Goal: Task Accomplishment & Management: Use online tool/utility

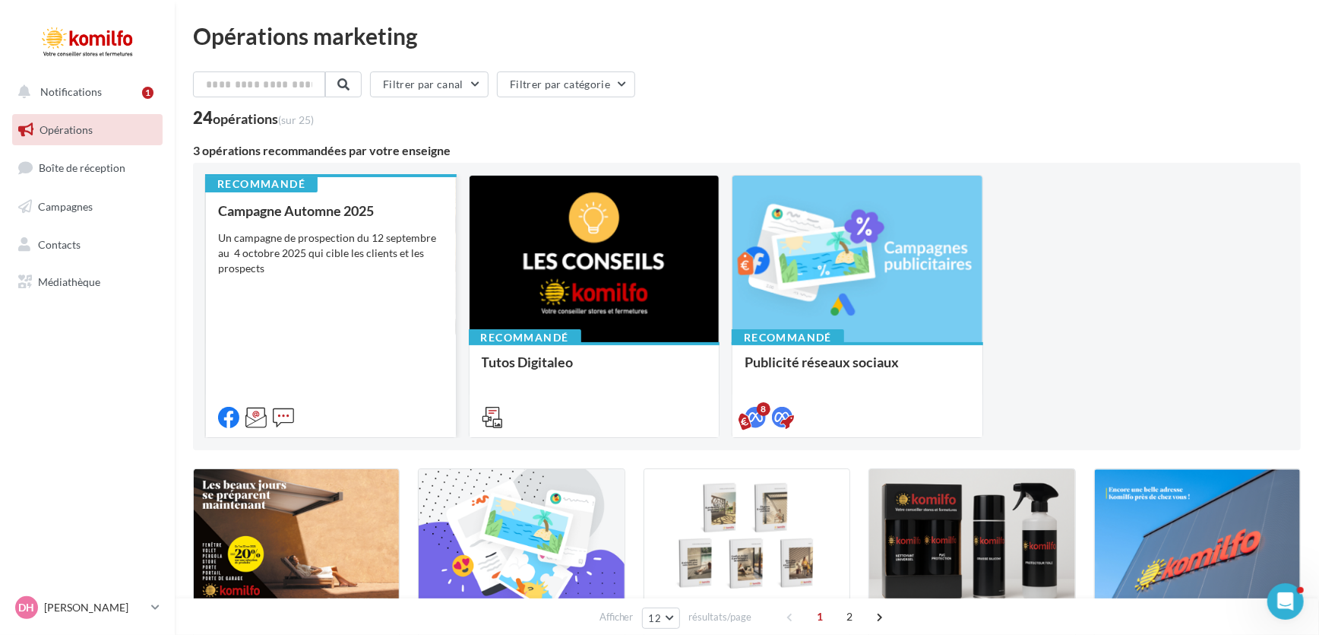
click at [290, 285] on div "Campagne Automne 2025 Un campagne de prospection du 12 septembre au 4 octobre 2…" at bounding box center [331, 313] width 226 height 220
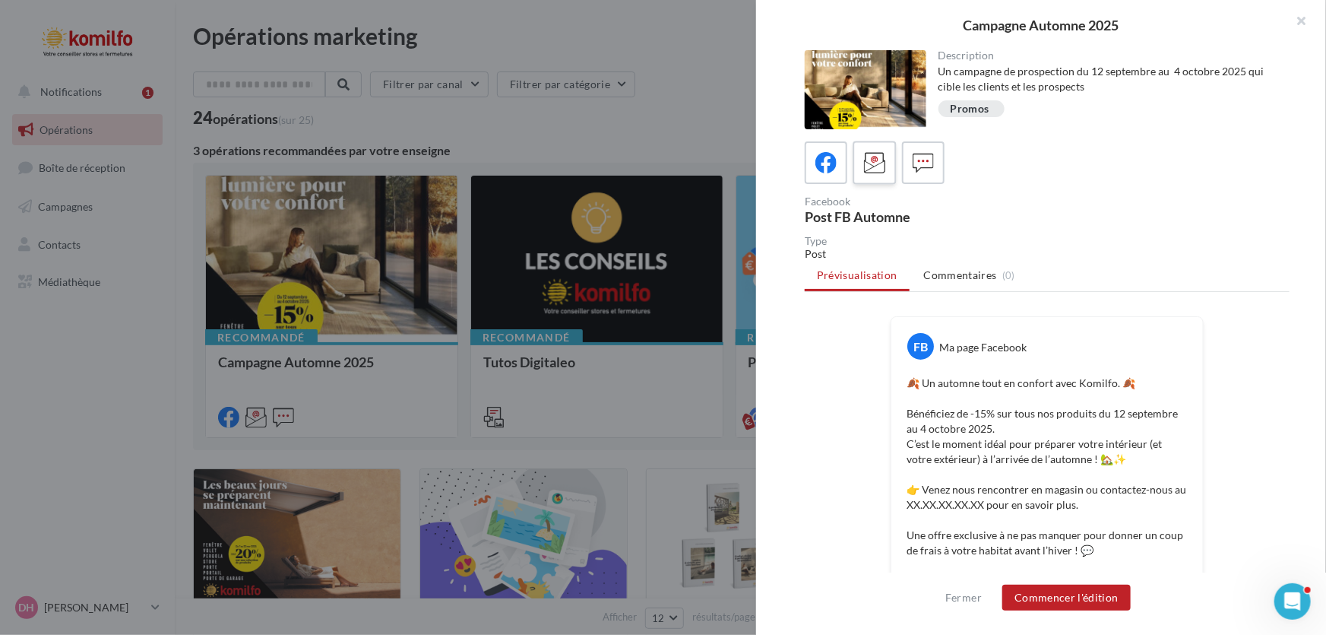
click at [874, 163] on icon at bounding box center [875, 163] width 22 height 22
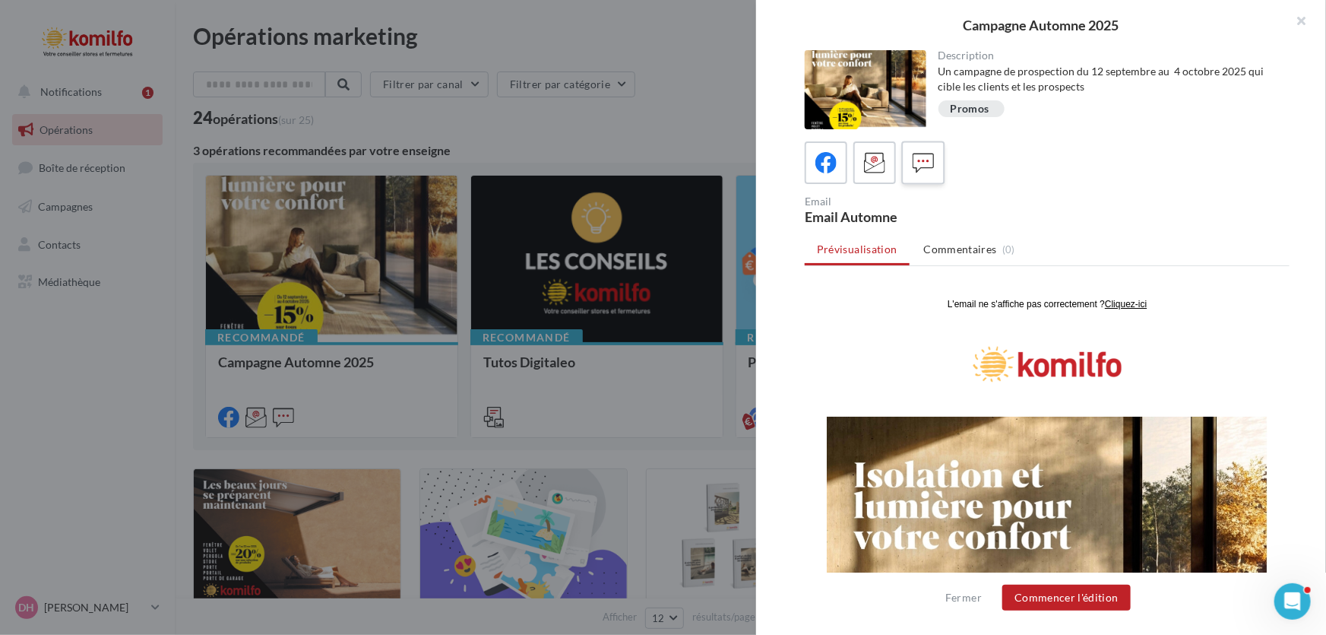
click at [924, 159] on icon at bounding box center [924, 163] width 22 height 22
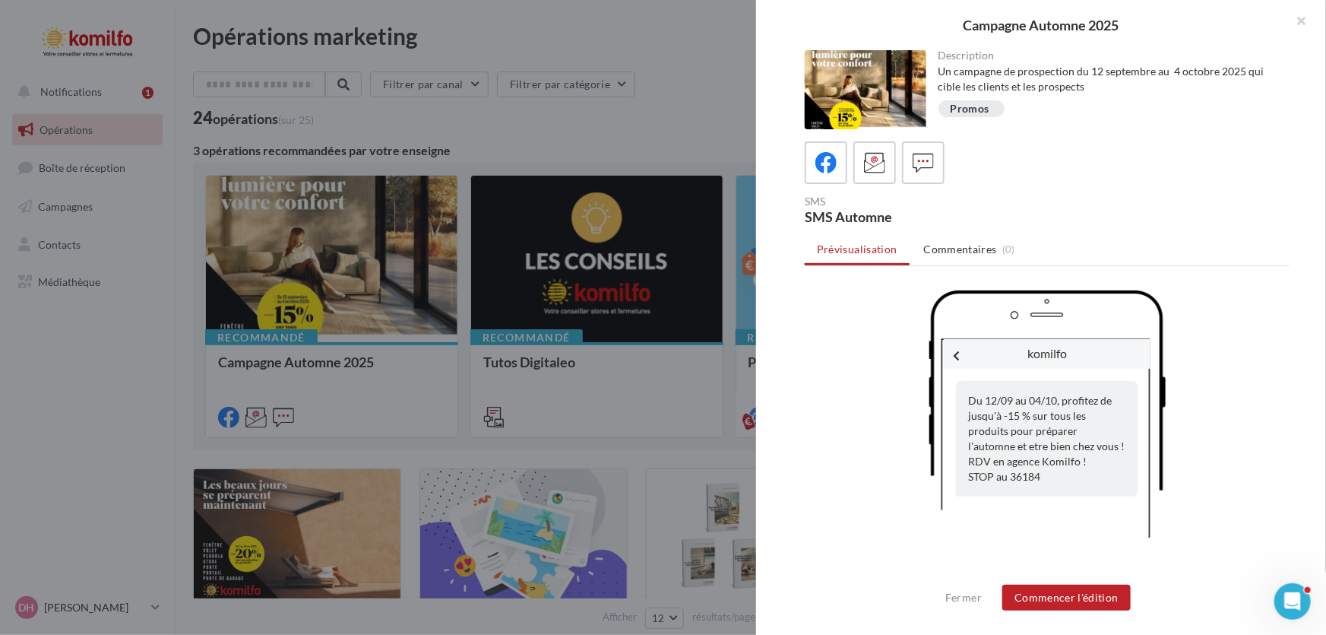
drag, startPoint x: 967, startPoint y: 399, endPoint x: 1040, endPoint y: 476, distance: 106.4
click at [1040, 476] on div "Du 12/09 au 04/10, profitez de jusqu'à -15 % sur tous les produits pour prépare…" at bounding box center [1047, 439] width 182 height 116
click at [1078, 596] on button "Commencer l'édition" at bounding box center [1066, 597] width 128 height 26
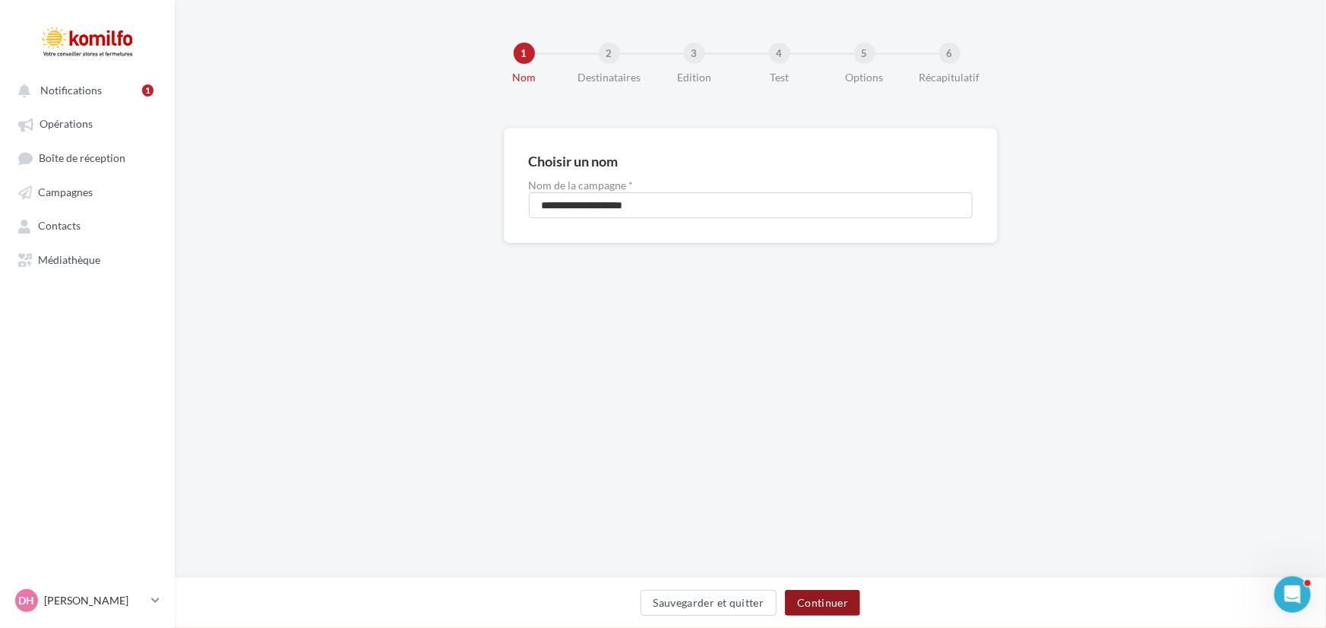
click at [813, 600] on button "Continuer" at bounding box center [822, 603] width 75 height 26
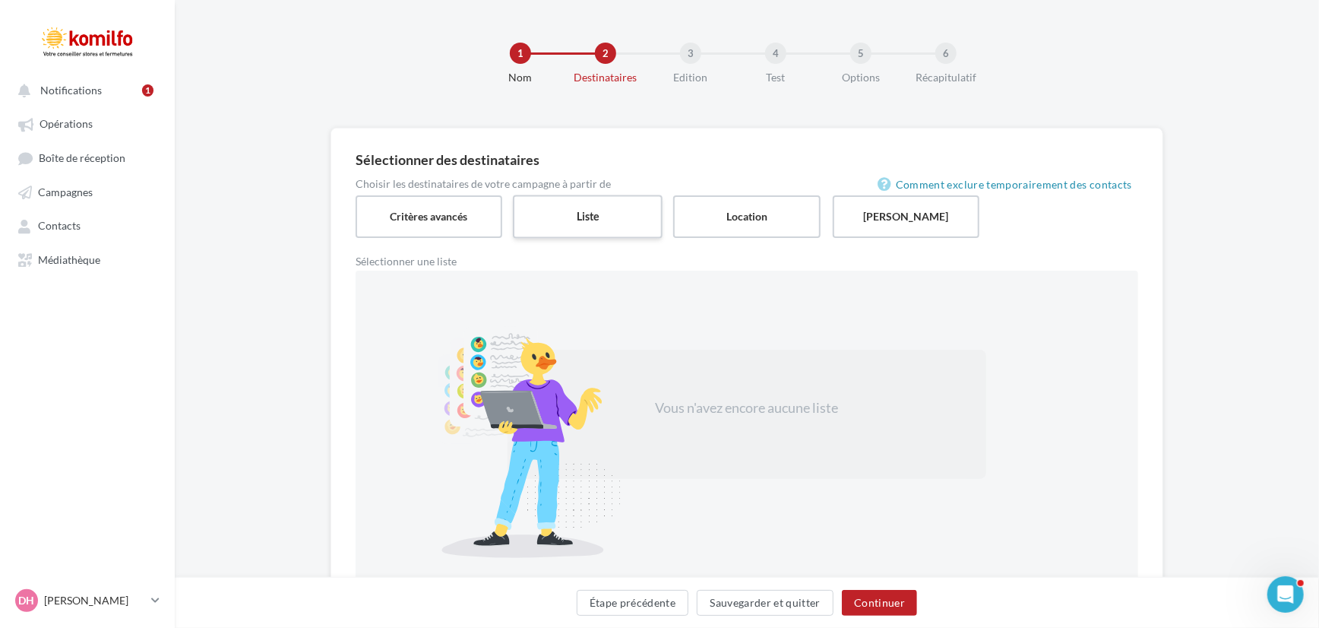
click at [601, 224] on label "Liste" at bounding box center [588, 216] width 150 height 43
click at [84, 90] on span "Notifications" at bounding box center [71, 90] width 62 height 13
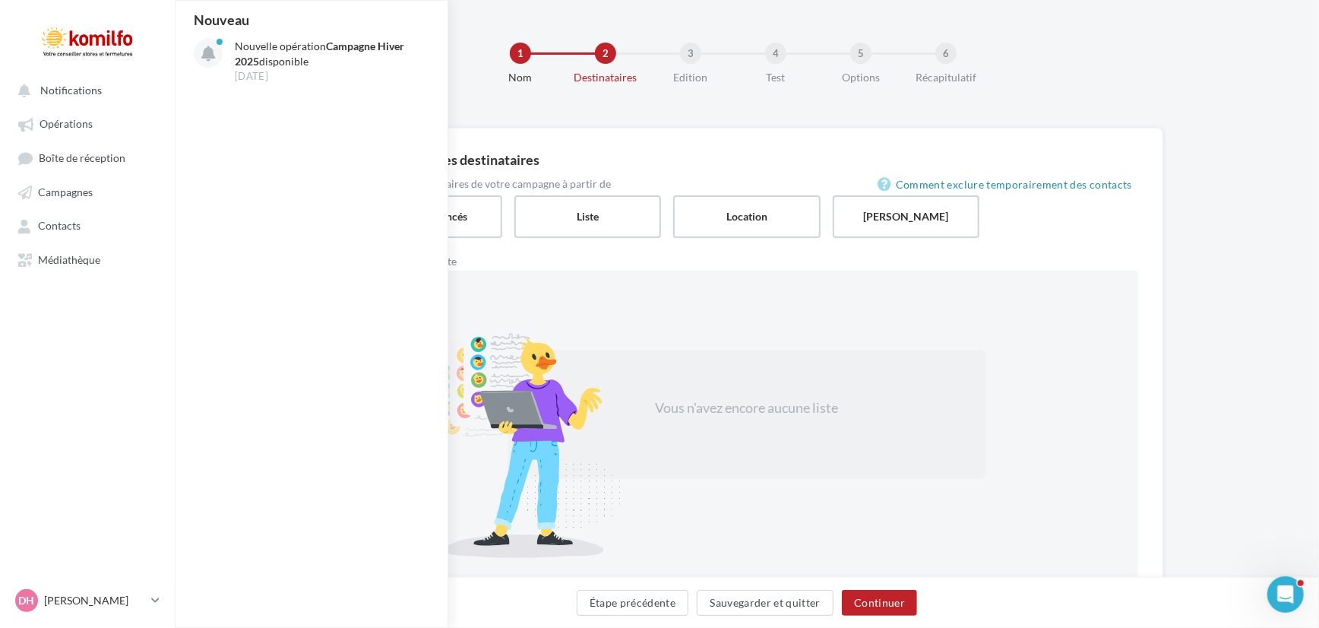
click at [473, 82] on div "Nom" at bounding box center [520, 77] width 97 height 15
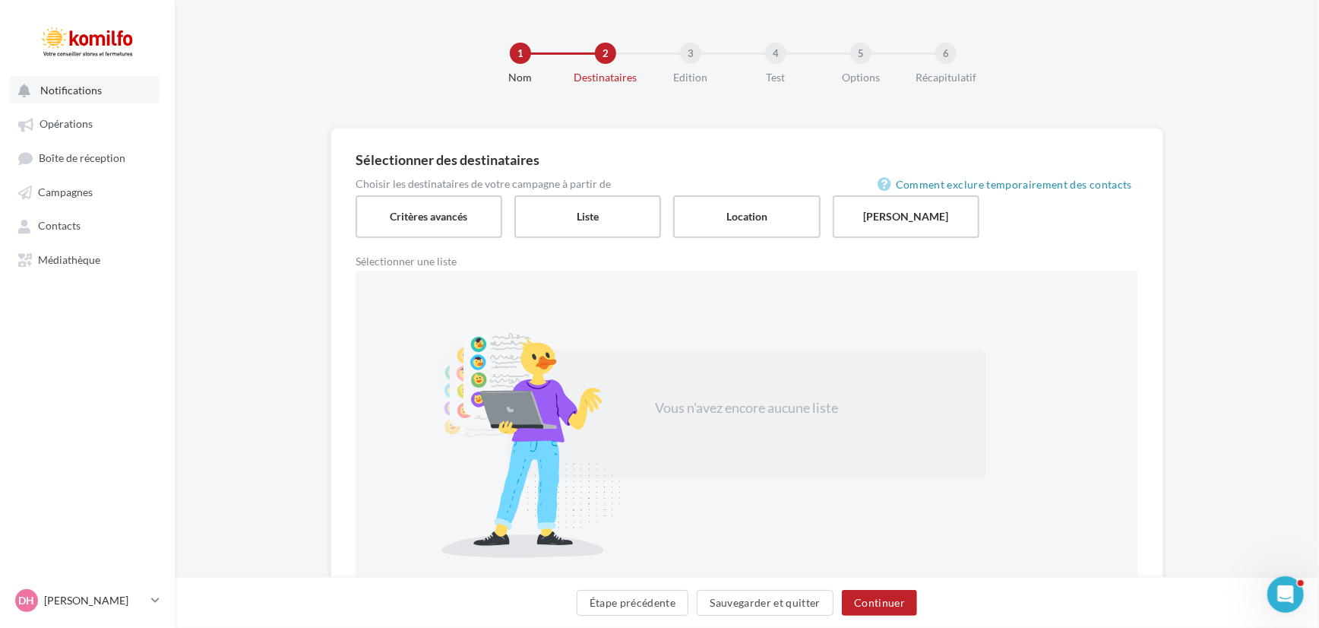
click at [70, 89] on span "Notifications" at bounding box center [71, 90] width 62 height 13
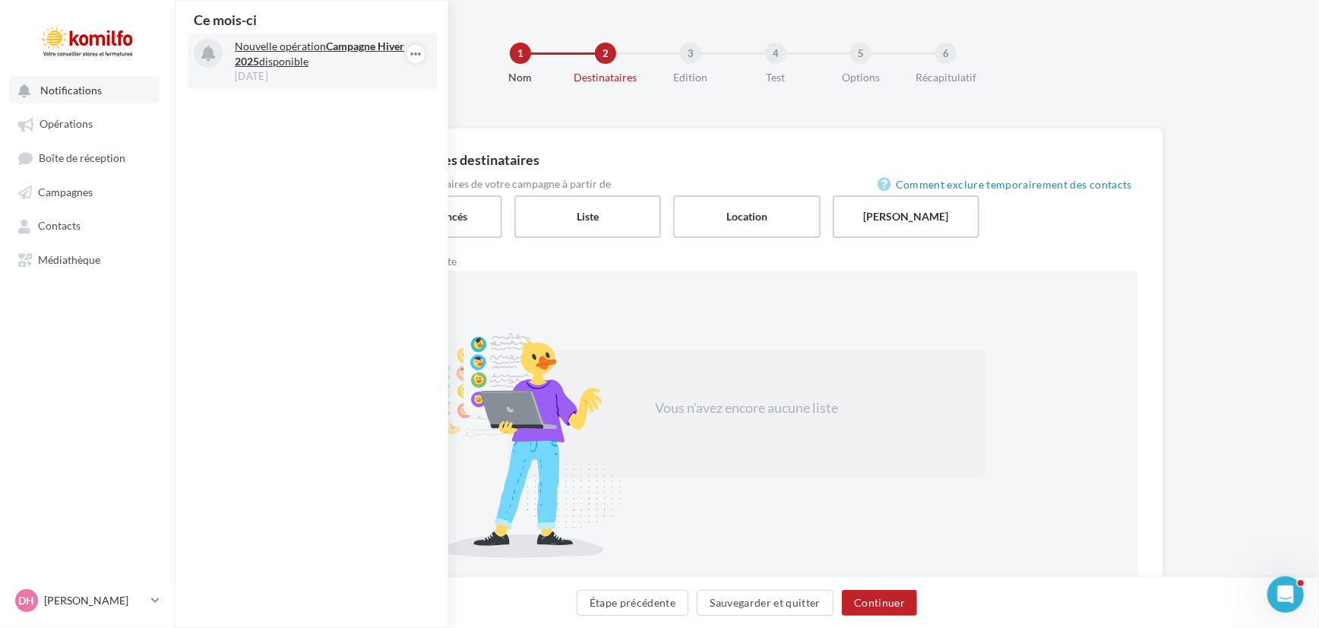
click at [333, 48] on strong "Campagne Hiver 2025" at bounding box center [319, 54] width 169 height 28
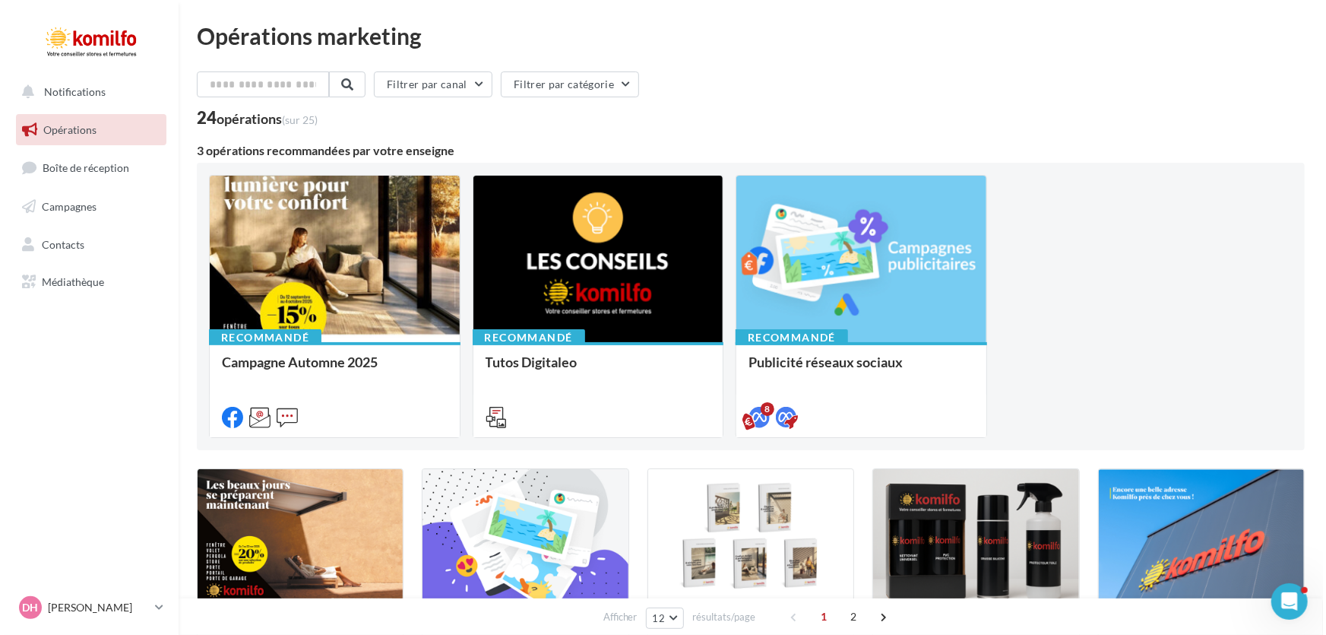
scroll to position [68, 0]
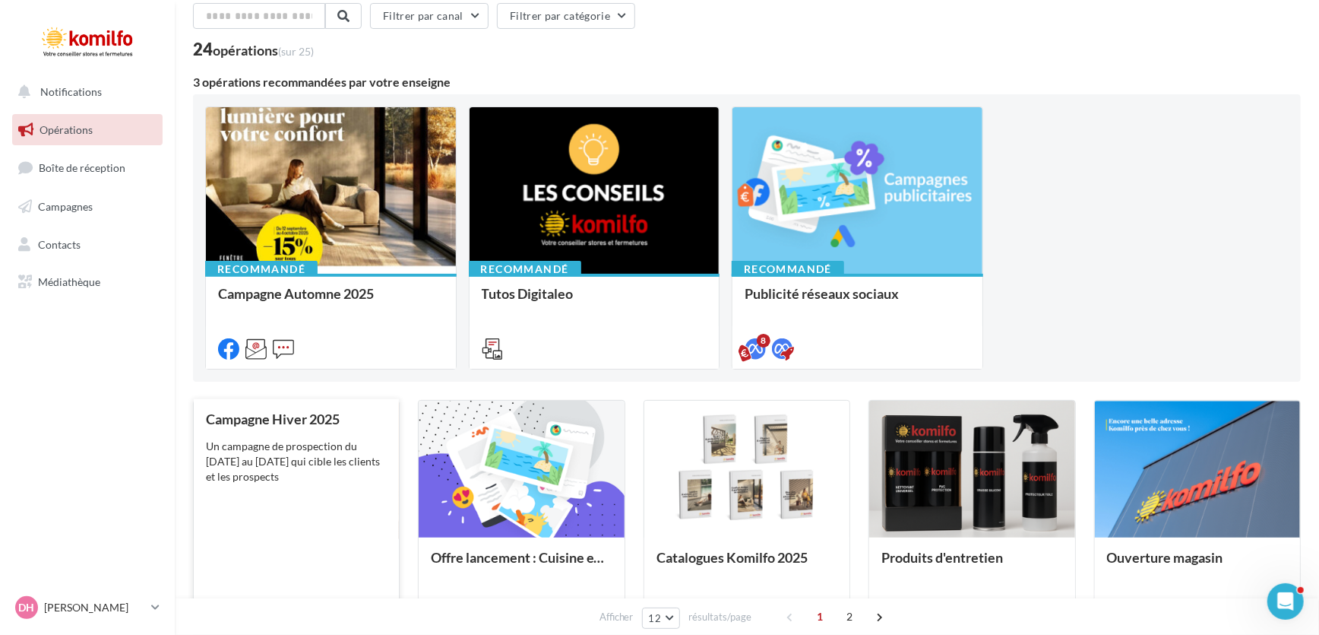
click at [306, 496] on div "Campagne Hiver 2025 Un campagne de prospection du 7 au 22 novembre 2025 qui cib…" at bounding box center [296, 514] width 181 height 207
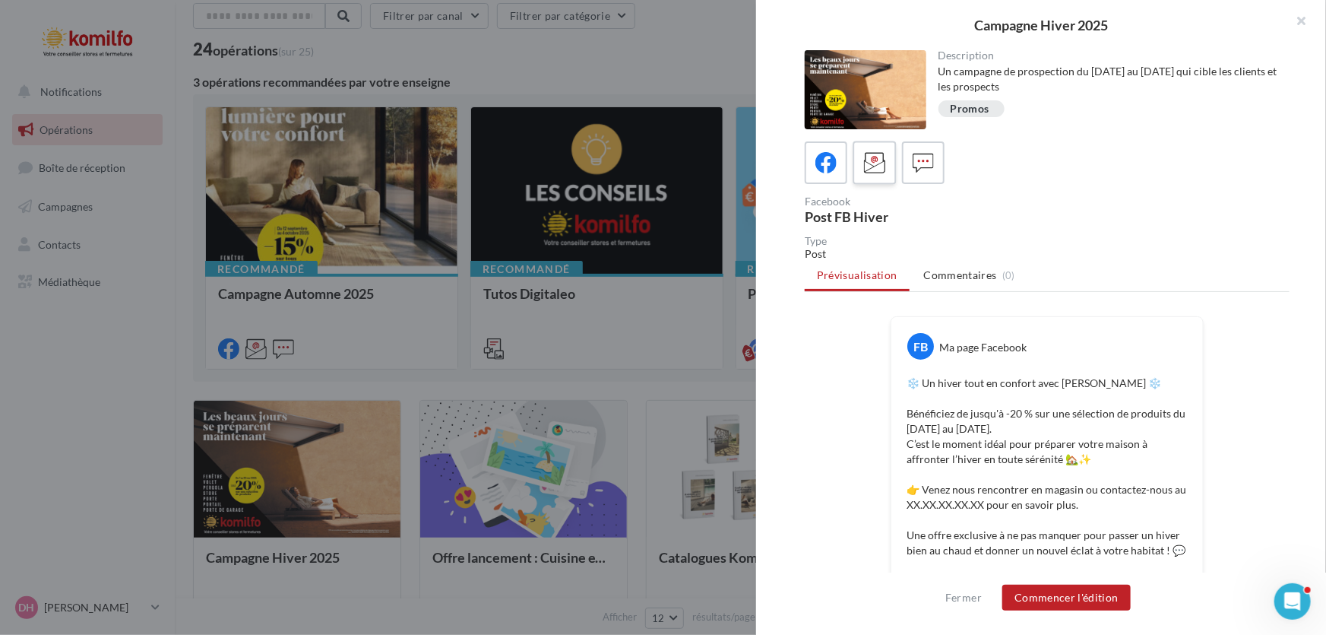
click at [876, 164] on icon at bounding box center [875, 163] width 22 height 22
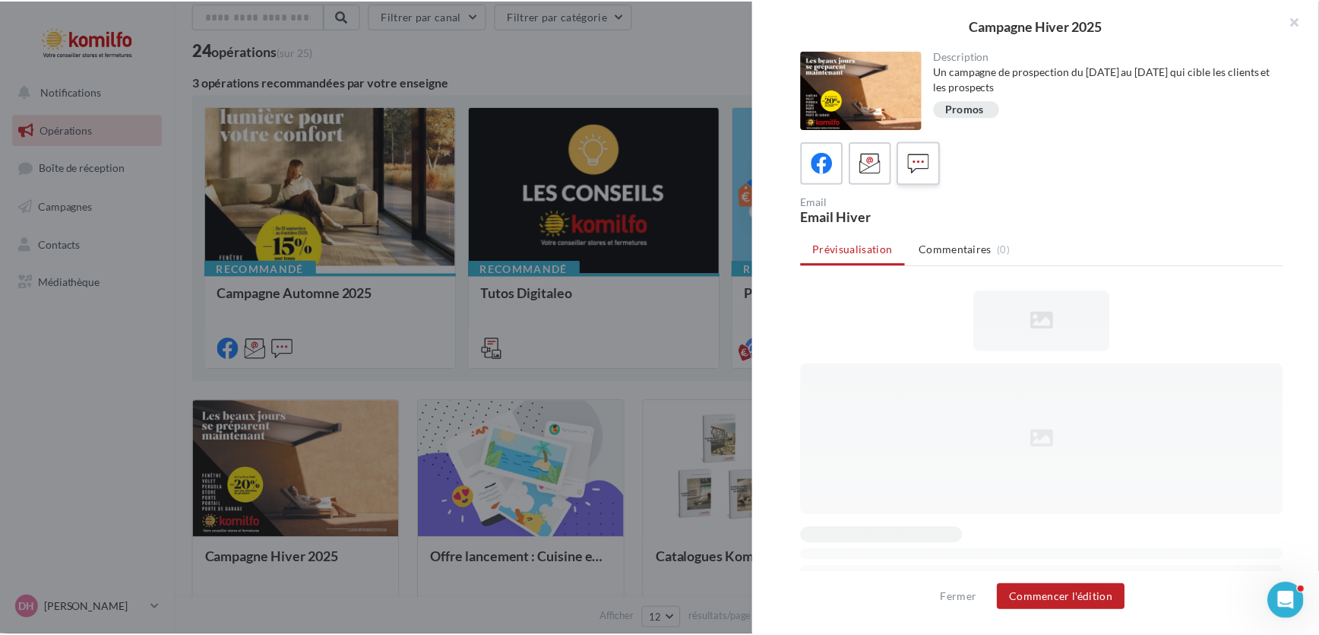
scroll to position [0, 0]
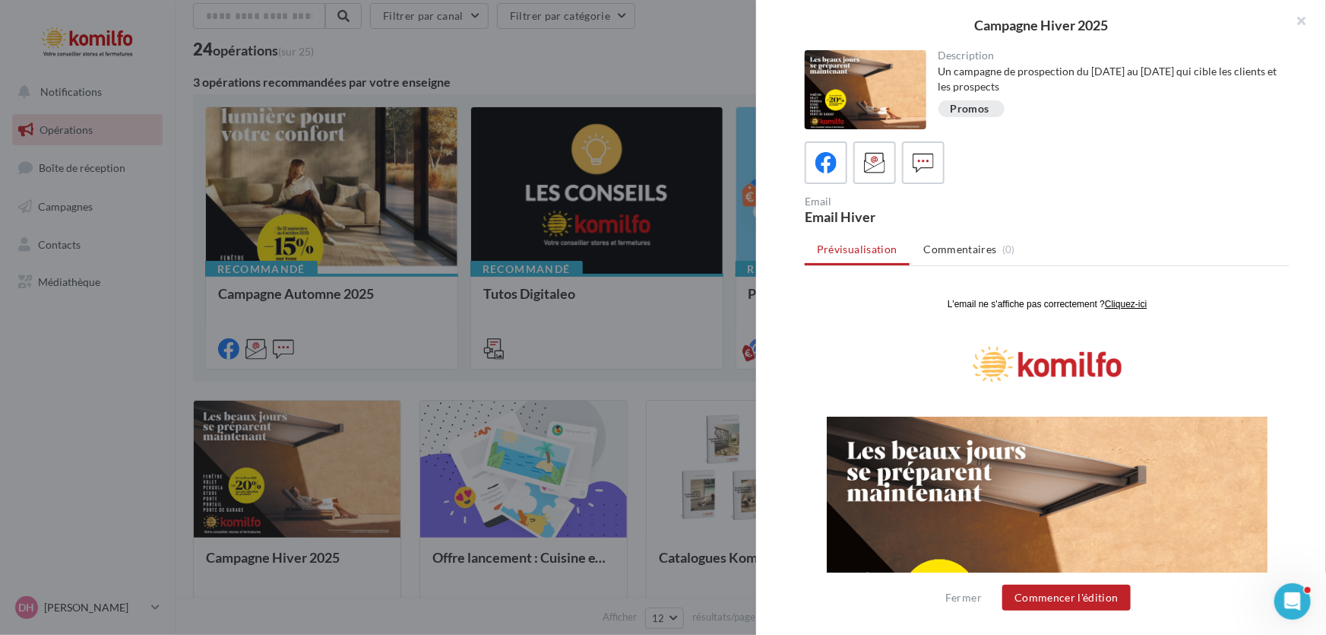
click at [666, 60] on div at bounding box center [663, 317] width 1326 height 635
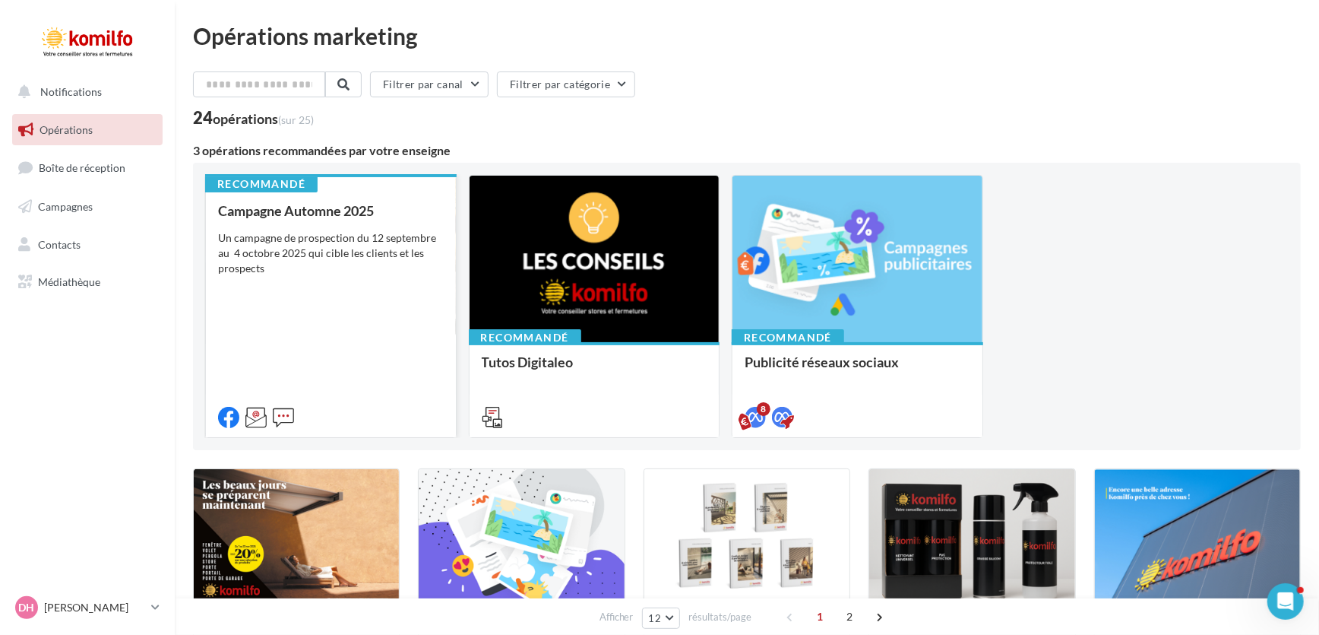
click at [363, 287] on div "Campagne Automne 2025 Un campagne de prospection du [DATE] au [DATE] qui cible …" at bounding box center [331, 313] width 226 height 220
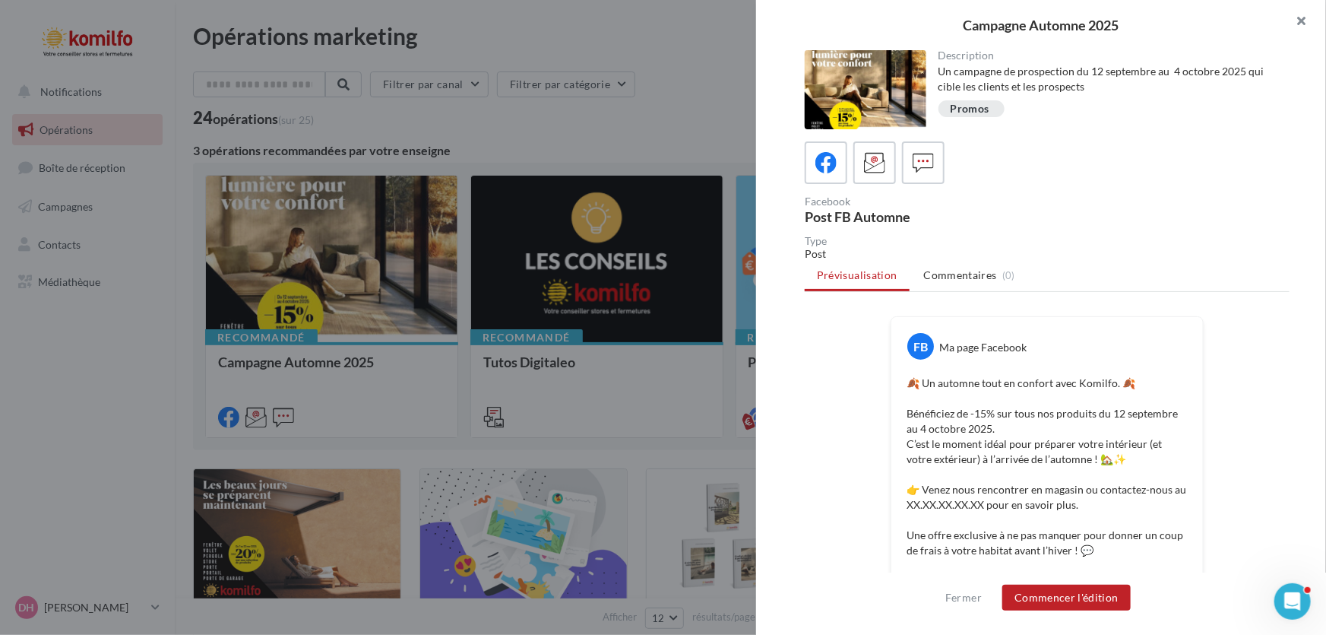
click at [1302, 18] on button "button" at bounding box center [1295, 23] width 61 height 46
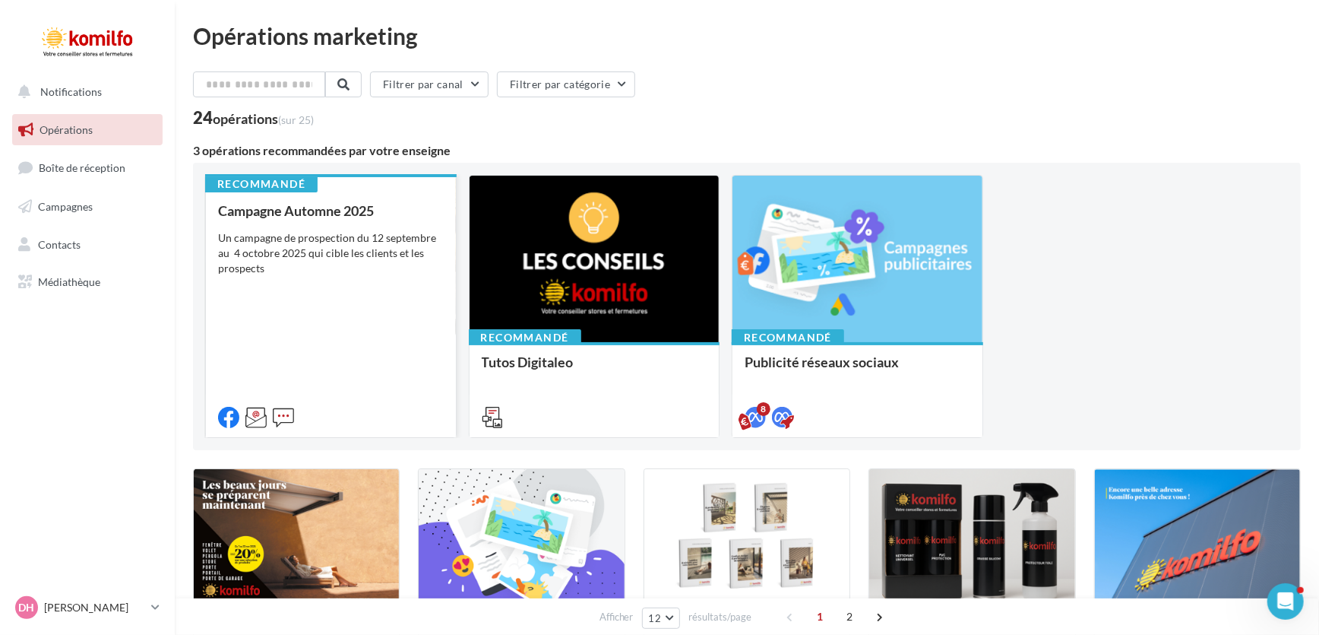
click at [297, 267] on div "Un campagne de prospection du 12 septembre au 4 octobre 2025 qui cible les clie…" at bounding box center [331, 253] width 226 height 46
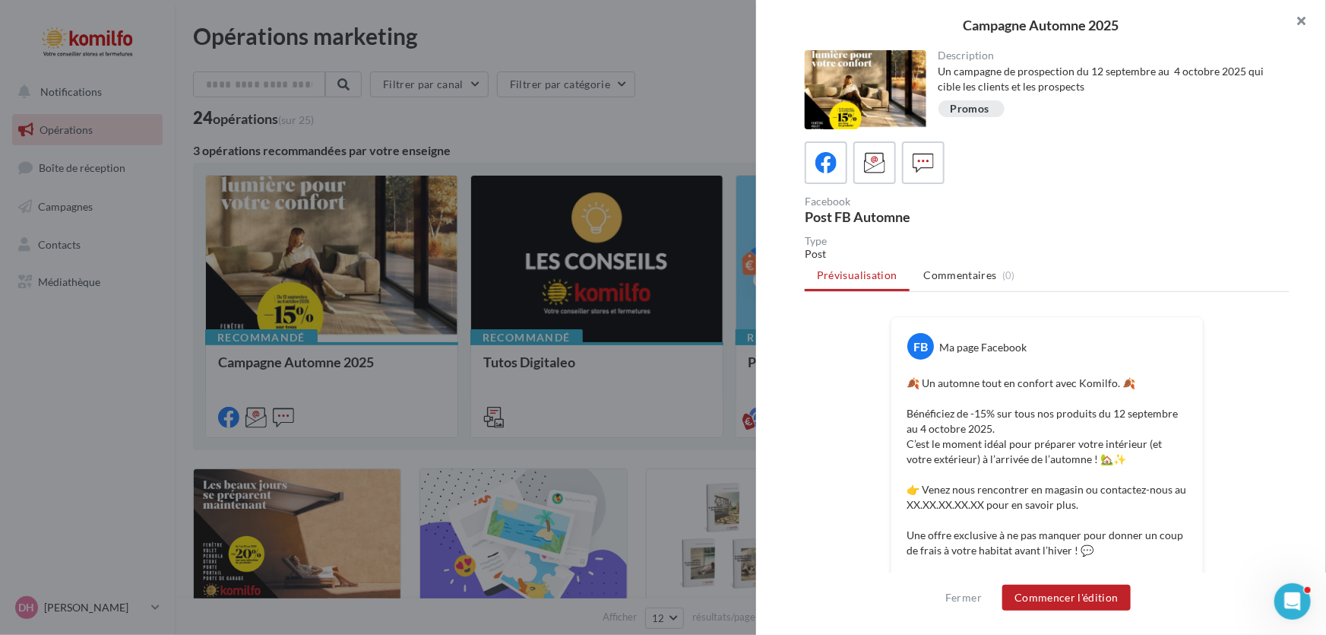
click at [1301, 17] on button "button" at bounding box center [1295, 23] width 61 height 46
